Goal: Task Accomplishment & Management: Manage account settings

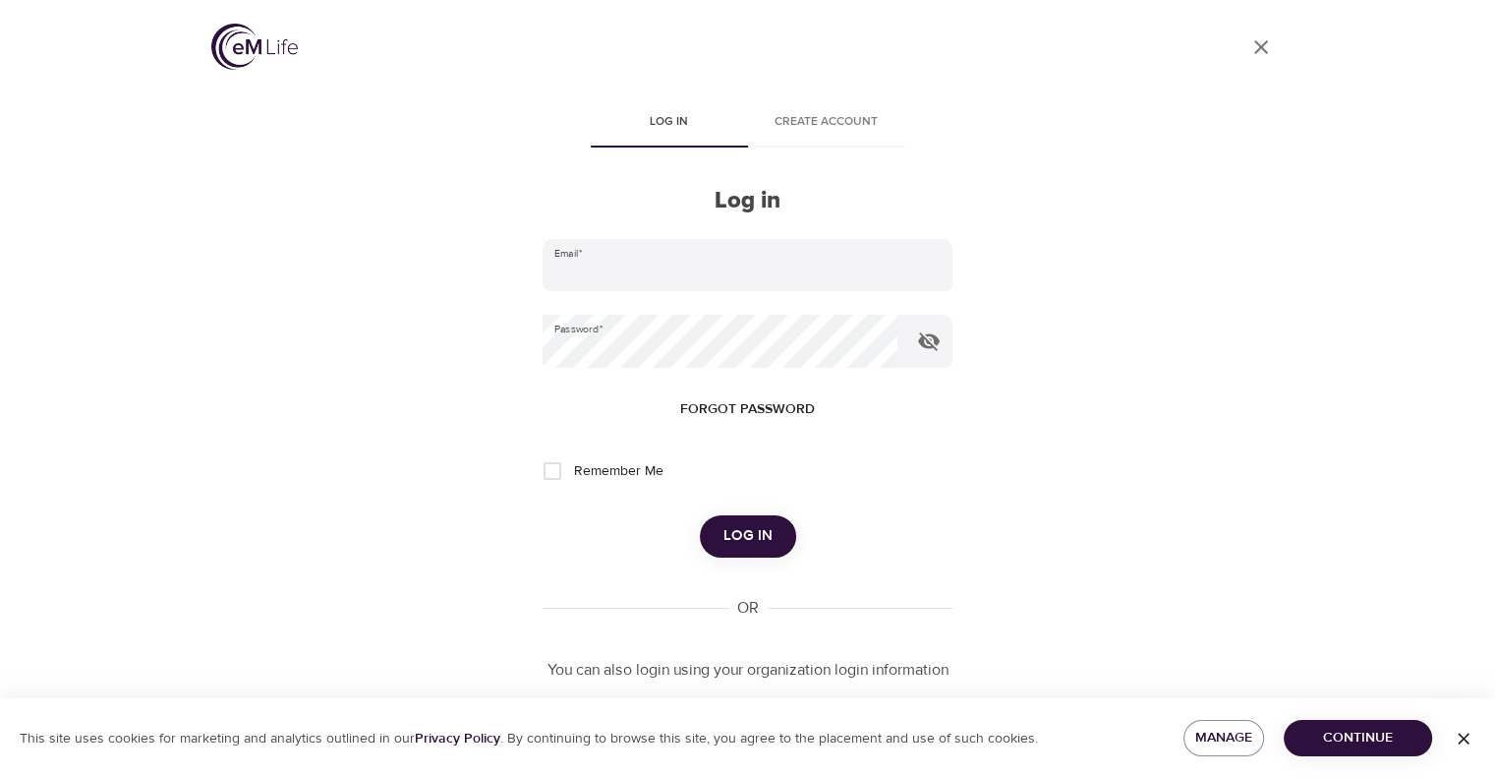
type input "[PERSON_NAME][EMAIL_ADDRESS][PERSON_NAME][DOMAIN_NAME]"
click at [769, 539] on span "Log in" at bounding box center [748, 536] width 49 height 26
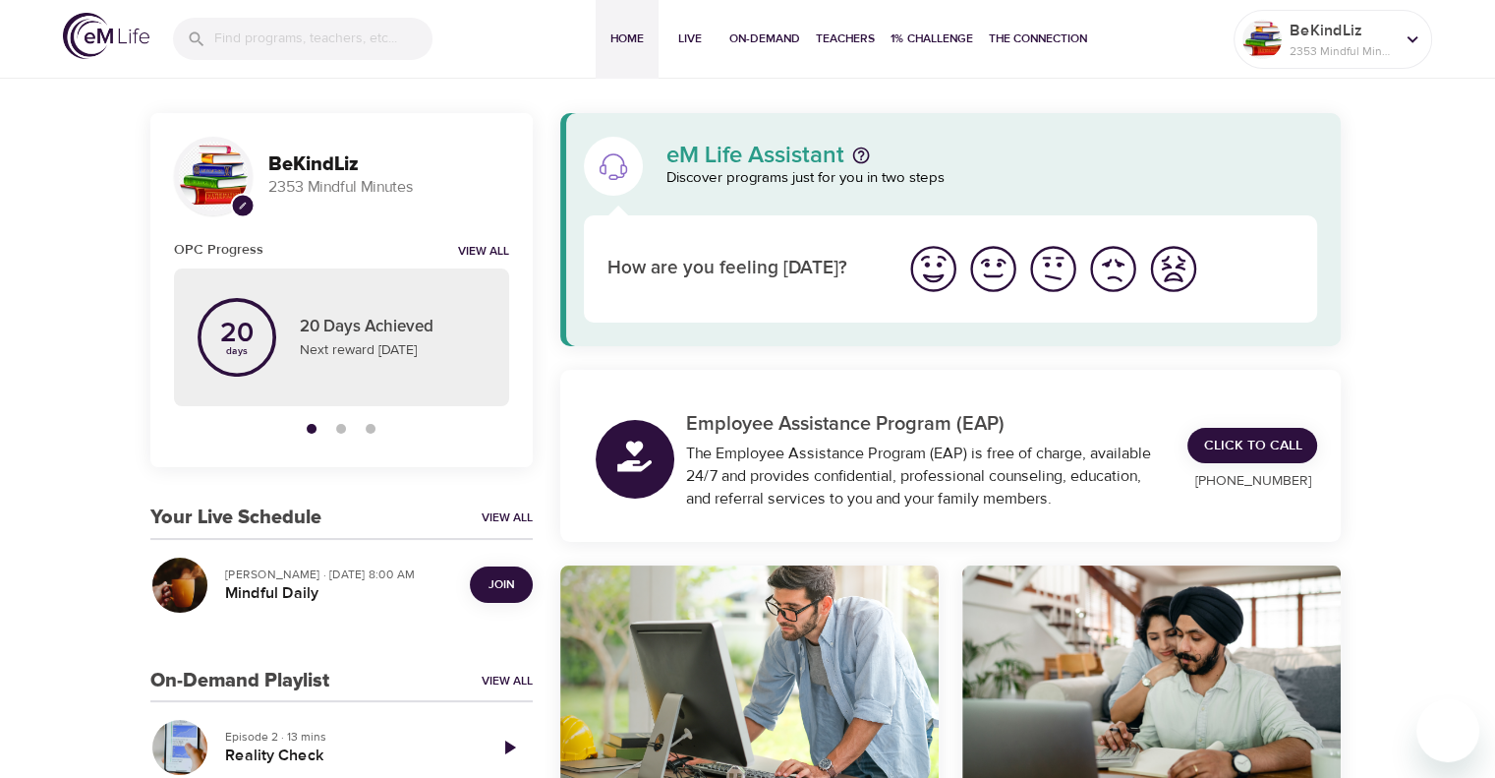
click at [499, 589] on span "Join" at bounding box center [502, 584] width 26 height 21
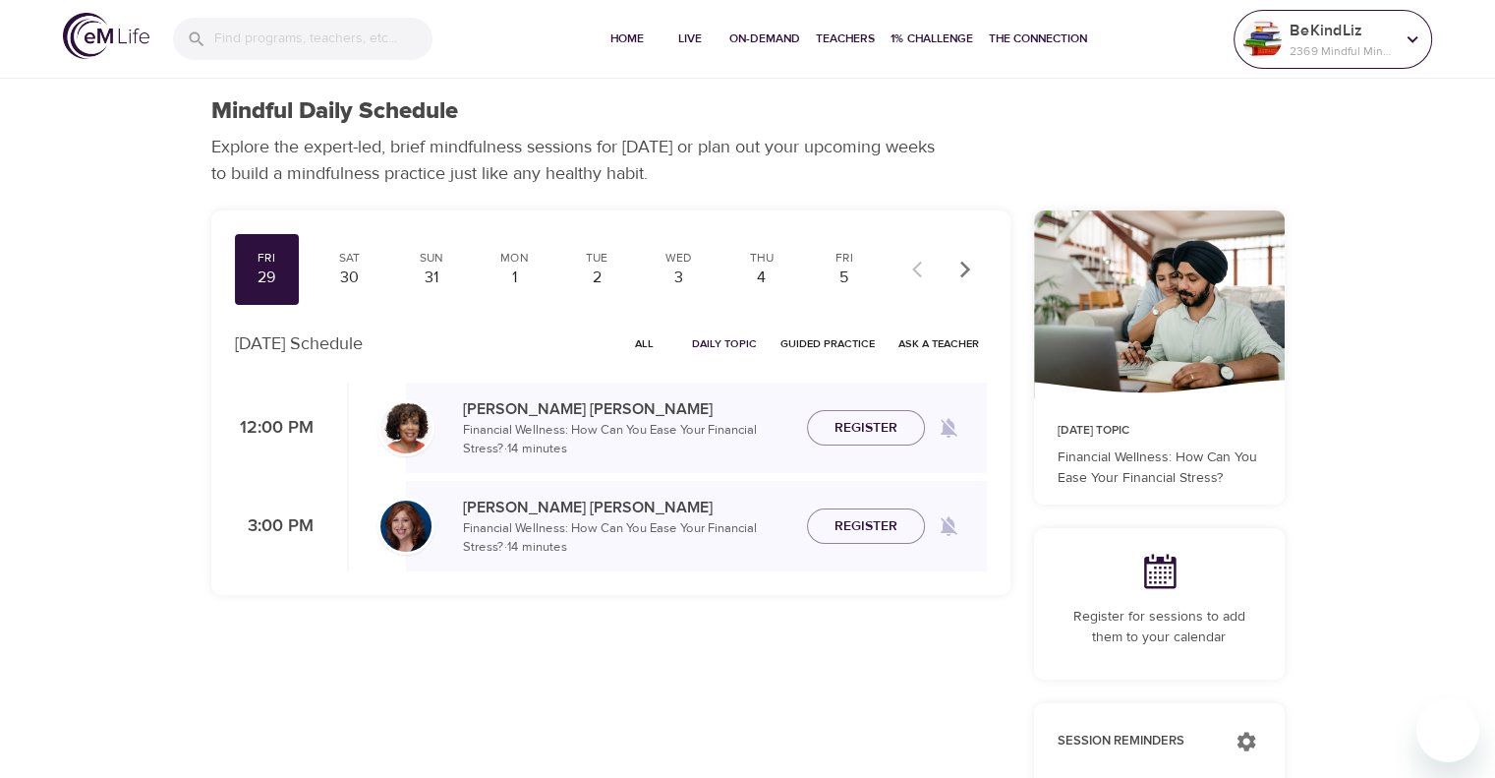
click at [1308, 39] on p "BeKindLiz" at bounding box center [1342, 31] width 104 height 24
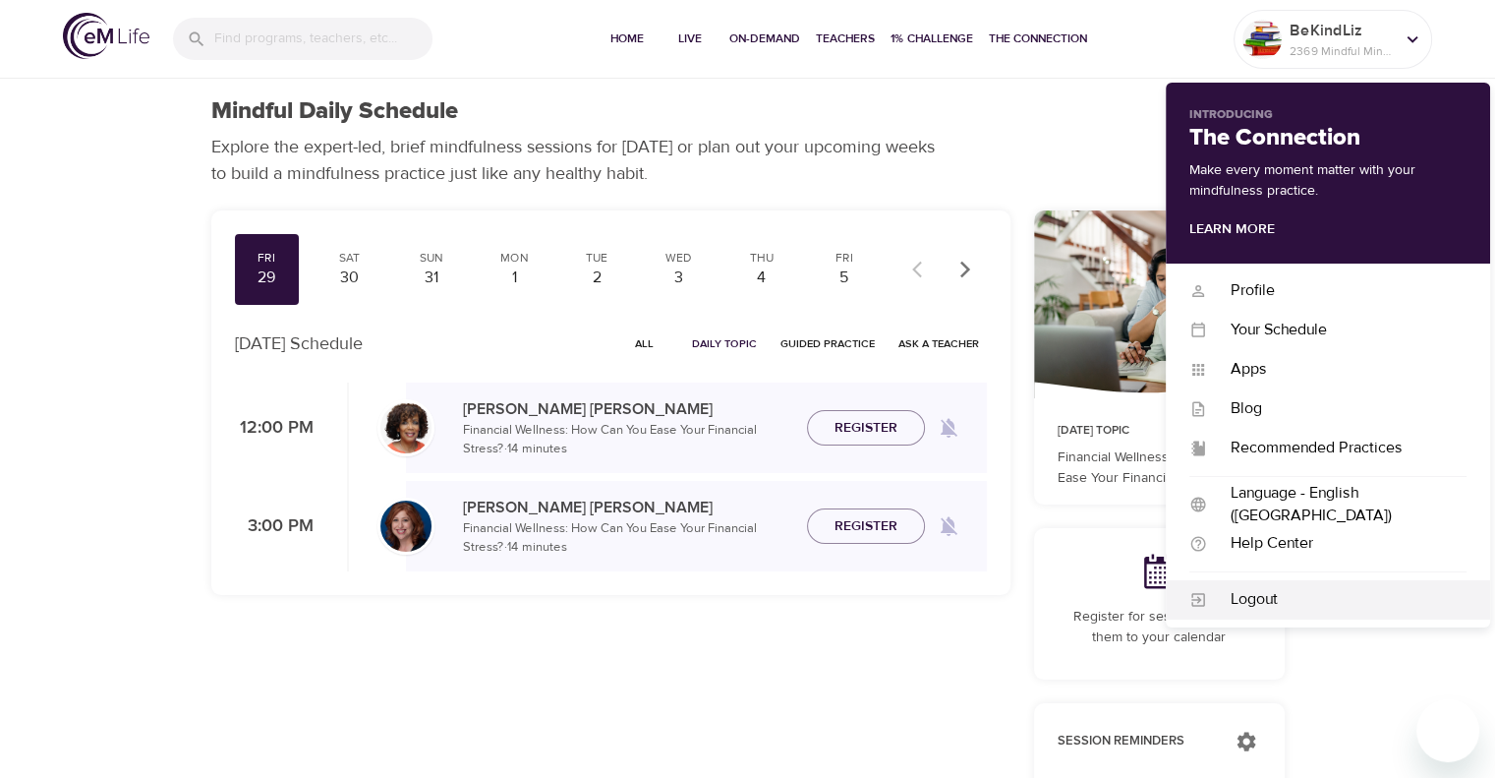
click at [1292, 593] on div "Logout" at bounding box center [1337, 599] width 260 height 23
